Goal: Check status: Check status

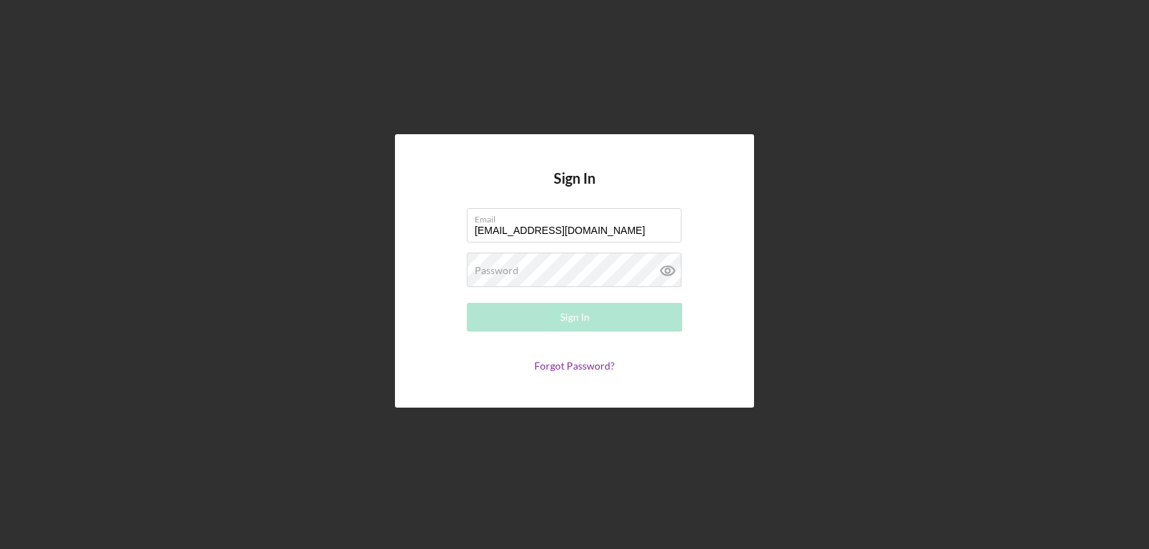
type input "[EMAIL_ADDRESS][DOMAIN_NAME]"
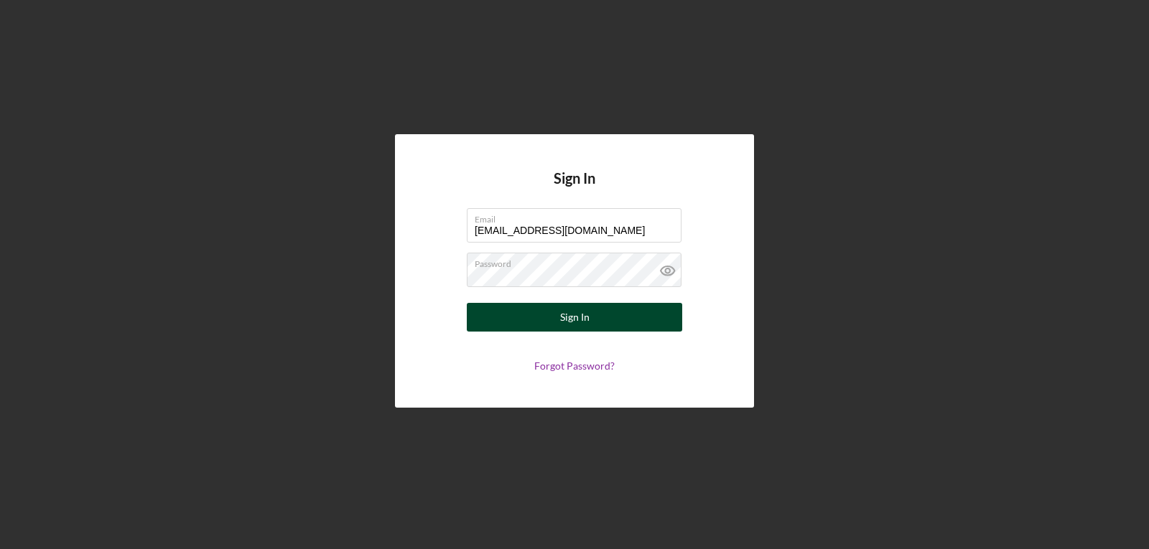
click at [554, 314] on button "Sign In" at bounding box center [574, 317] width 215 height 29
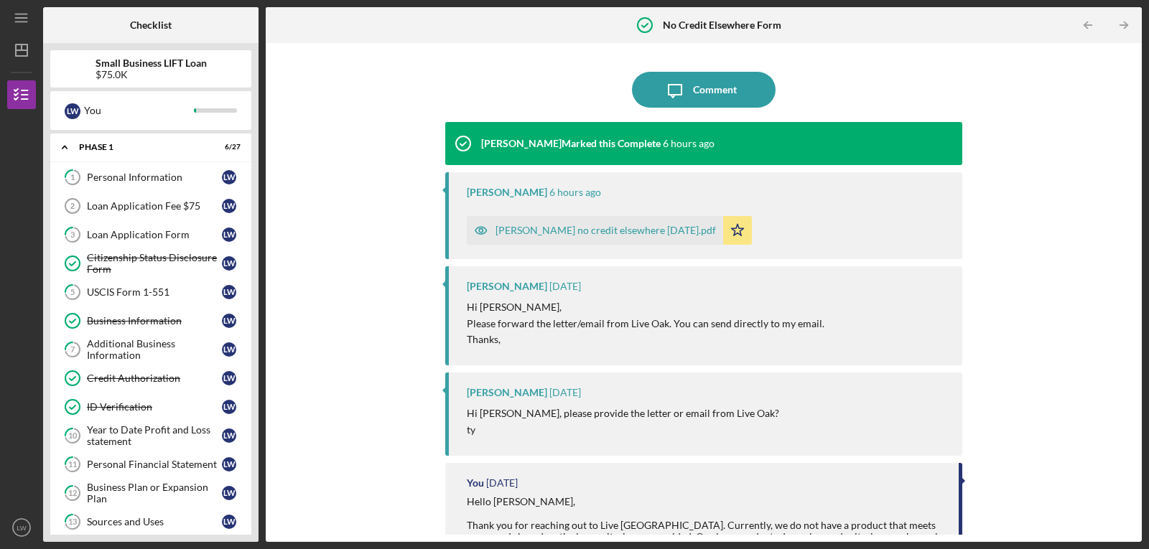
scroll to position [426, 0]
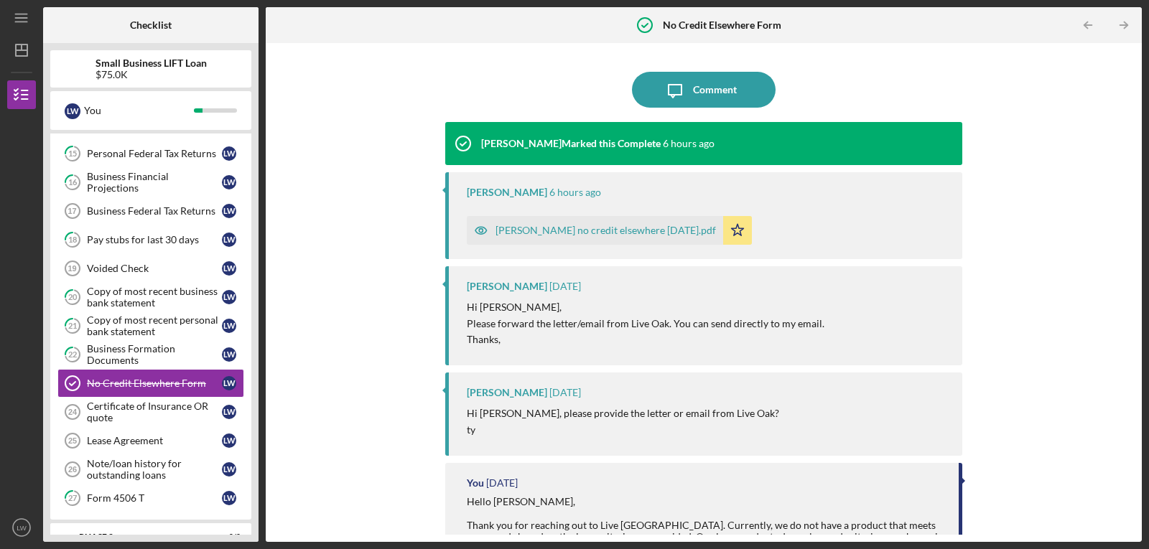
click at [546, 222] on div "[PERSON_NAME] no credit elsewhere [DATE].pdf" at bounding box center [595, 230] width 256 height 29
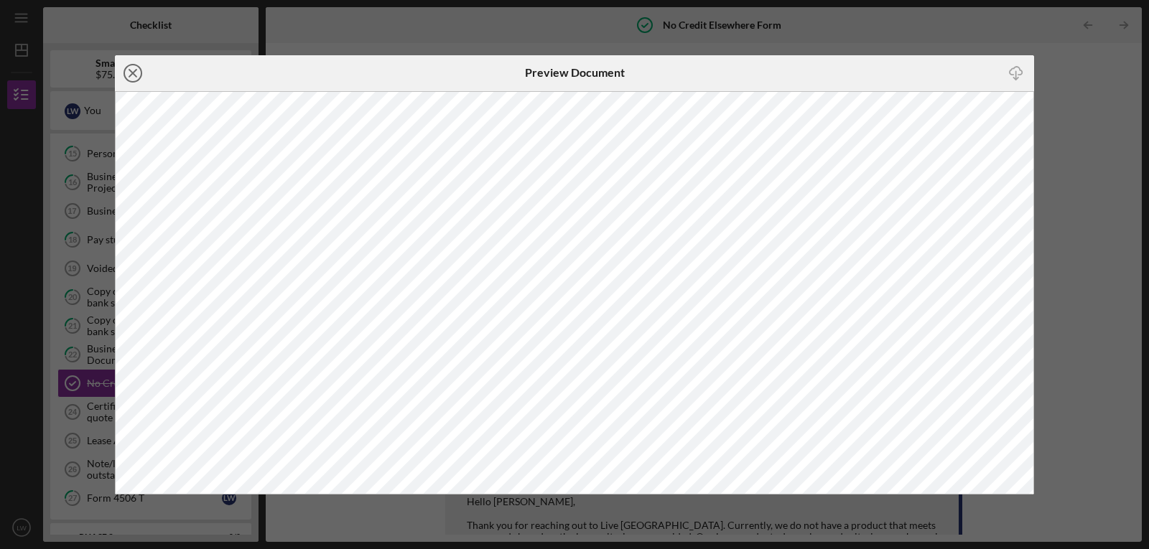
click at [131, 68] on icon "Icon/Close" at bounding box center [133, 73] width 36 height 36
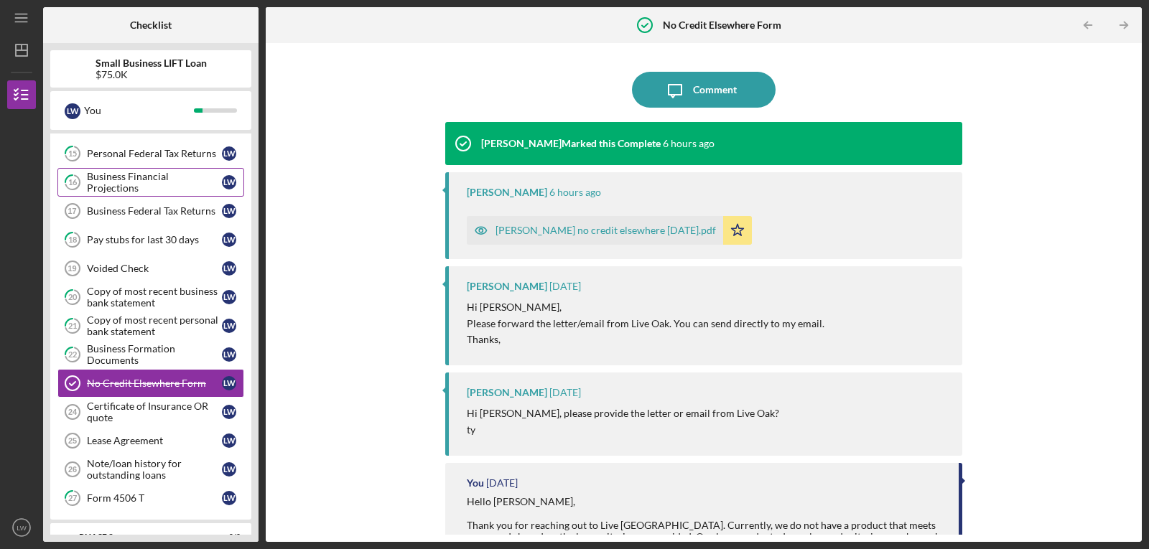
scroll to position [450, 0]
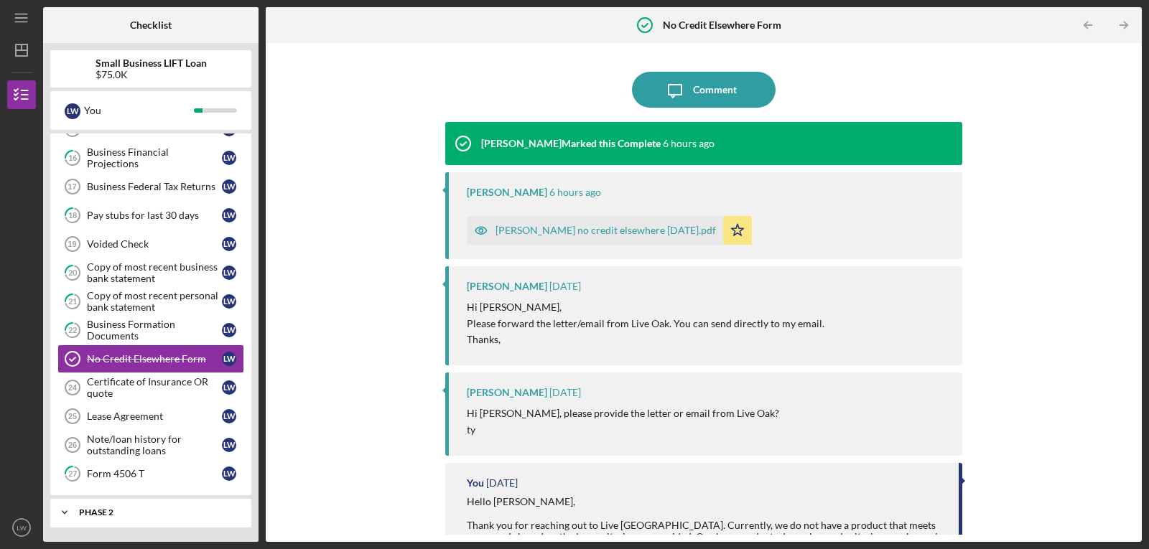
click at [131, 510] on div "Phase 2" at bounding box center [156, 512] width 154 height 9
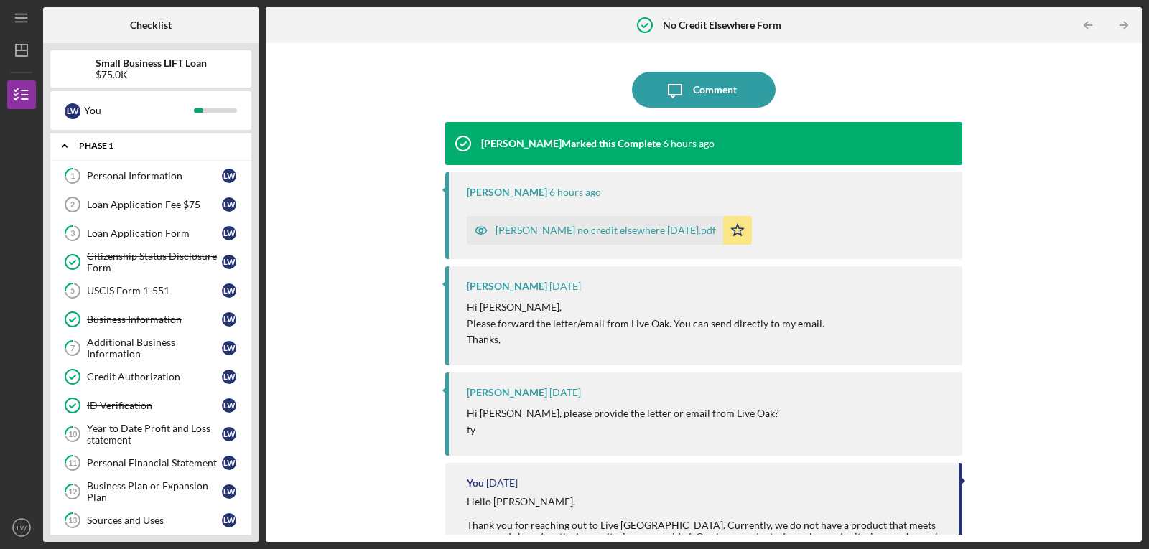
scroll to position [0, 0]
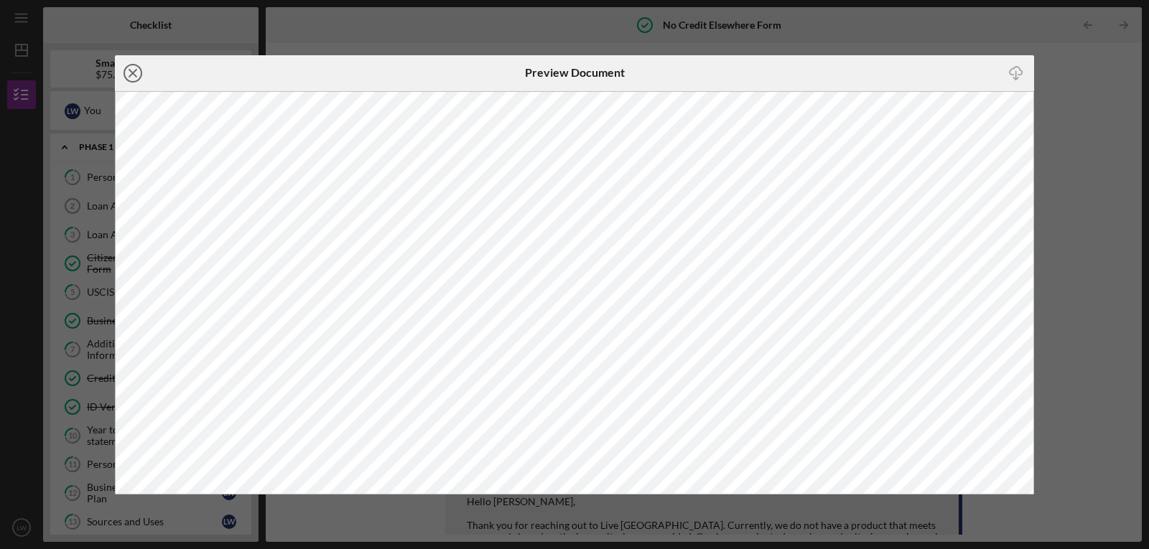
click at [130, 74] on icon "Icon/Close" at bounding box center [133, 73] width 36 height 36
